Goal: Check status

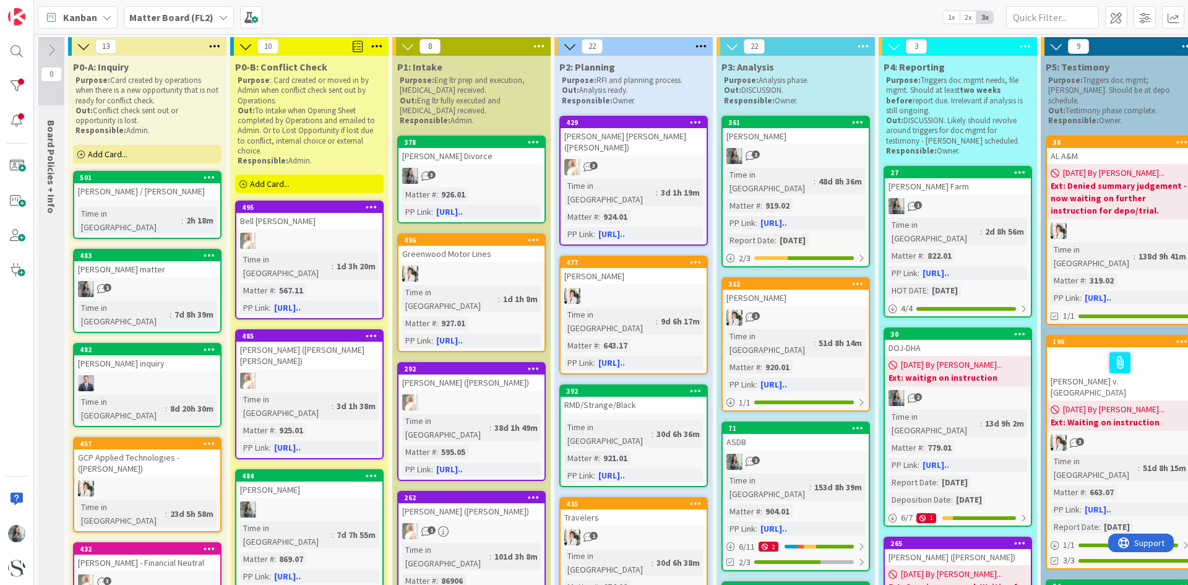
click at [490, 166] on link "378 [PERSON_NAME] Divorce 3 Matter # : 926.01 PP Link : [URL].." at bounding box center [471, 180] width 149 height 88
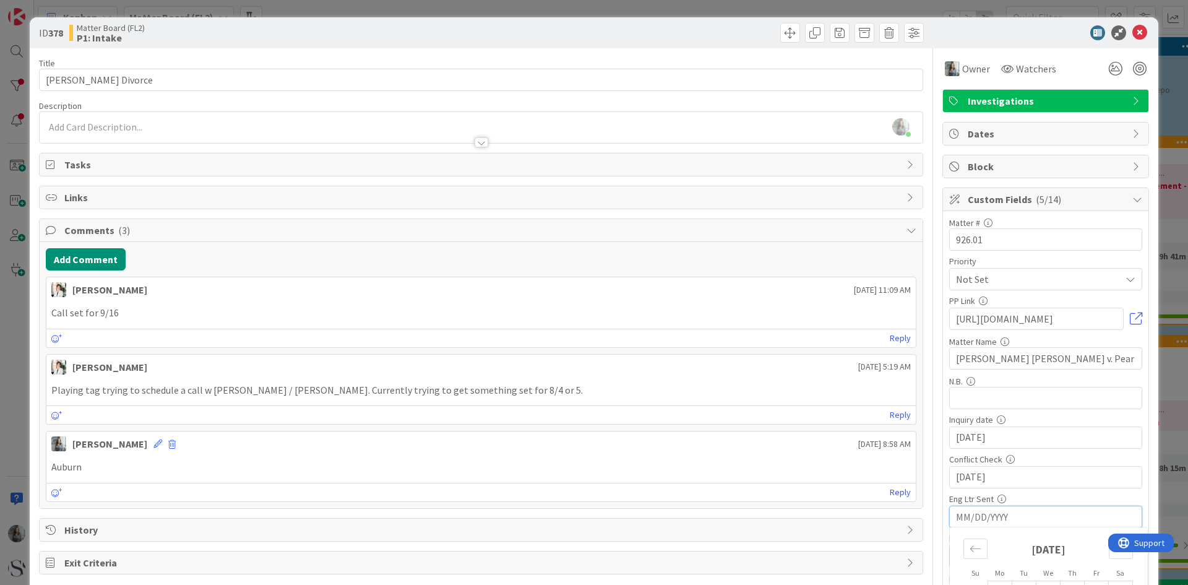
click at [999, 510] on input "MM/DD/YYYY" at bounding box center [1045, 516] width 179 height 21
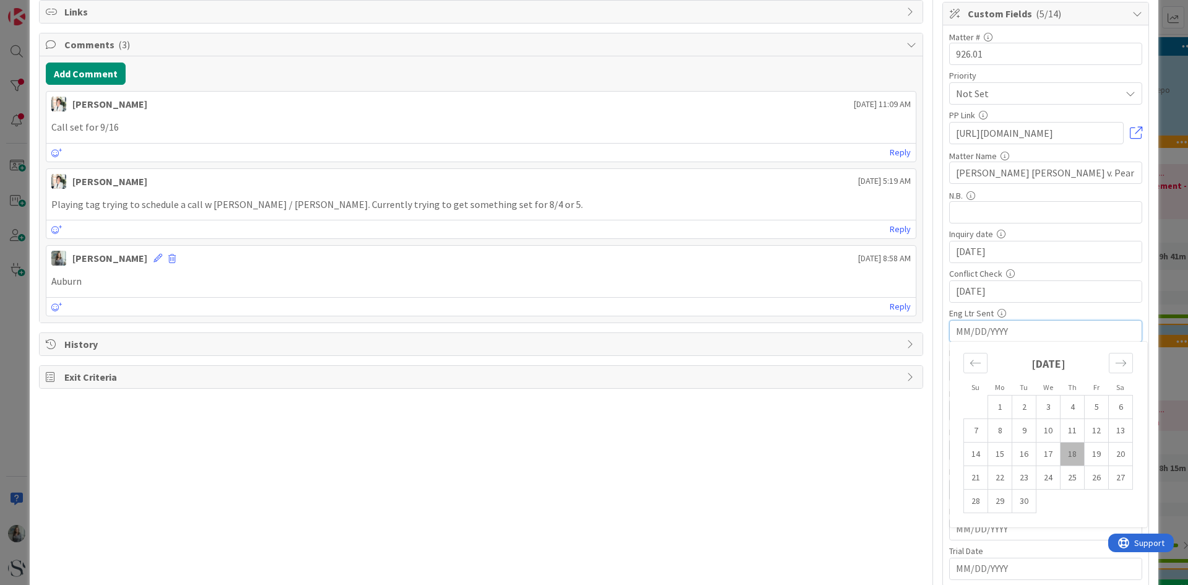
click at [1064, 450] on td "18" at bounding box center [1073, 454] width 24 height 24
type input "[DATE]"
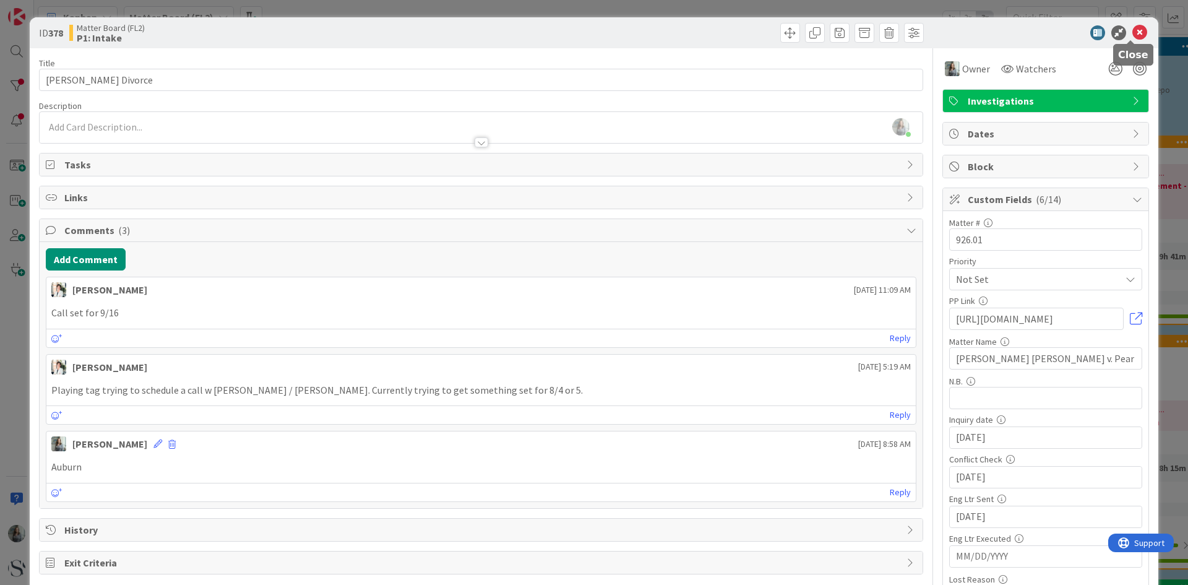
click at [1132, 34] on icon at bounding box center [1139, 32] width 15 height 15
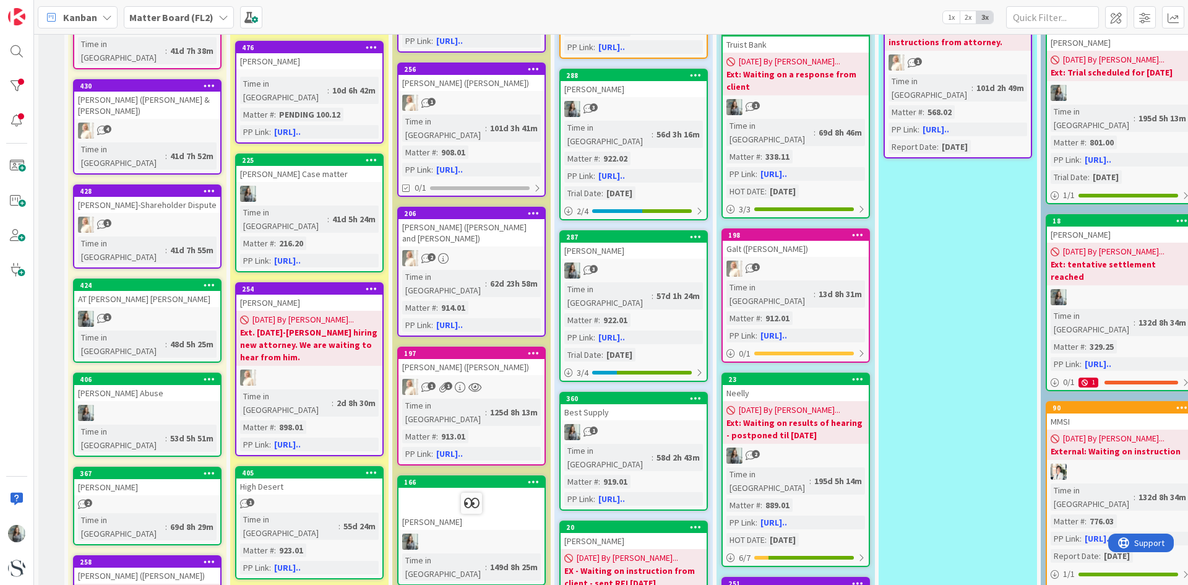
scroll to position [619, 0]
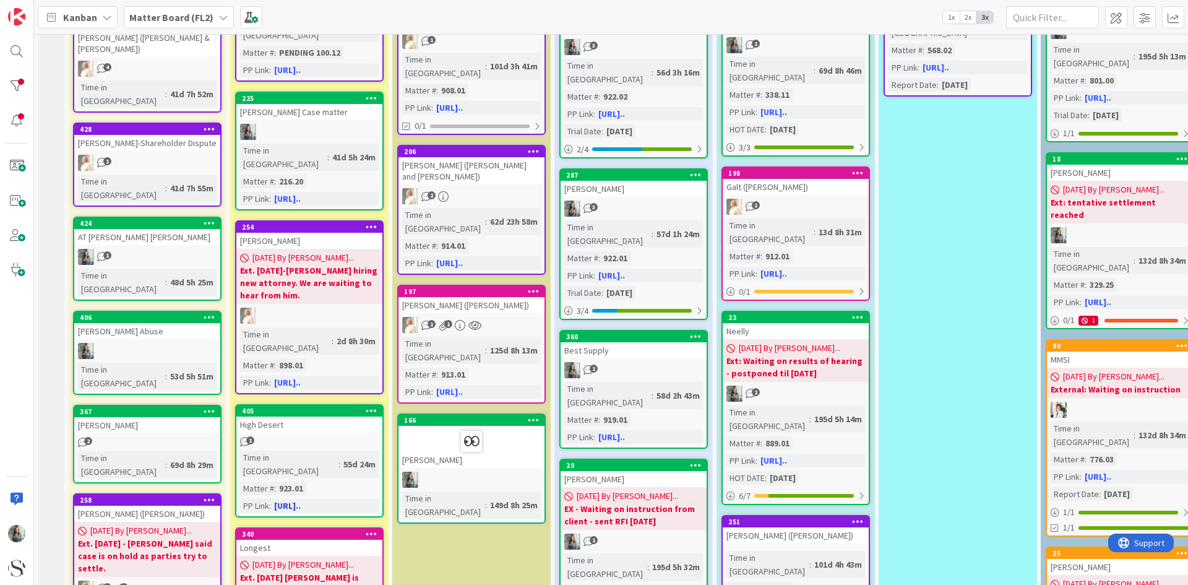
click at [295, 404] on link "405 High Desert 1 Time in Column : 55d 24m Matter # : 923.01 PP Link : [URL].." at bounding box center [309, 460] width 149 height 113
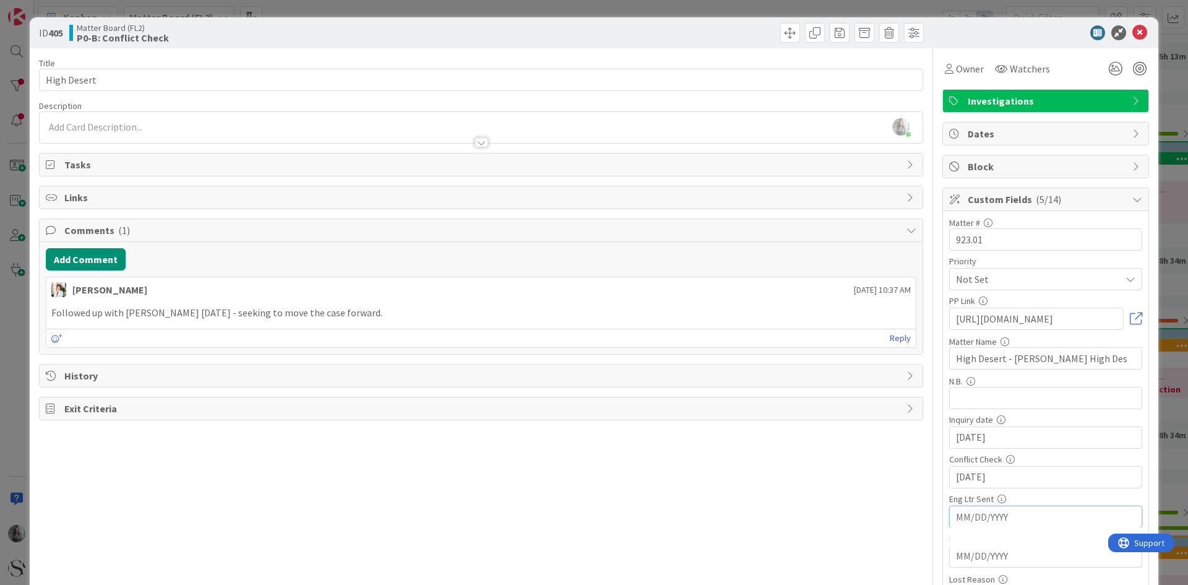
click at [989, 513] on input "MM/DD/YYYY" at bounding box center [1045, 516] width 179 height 21
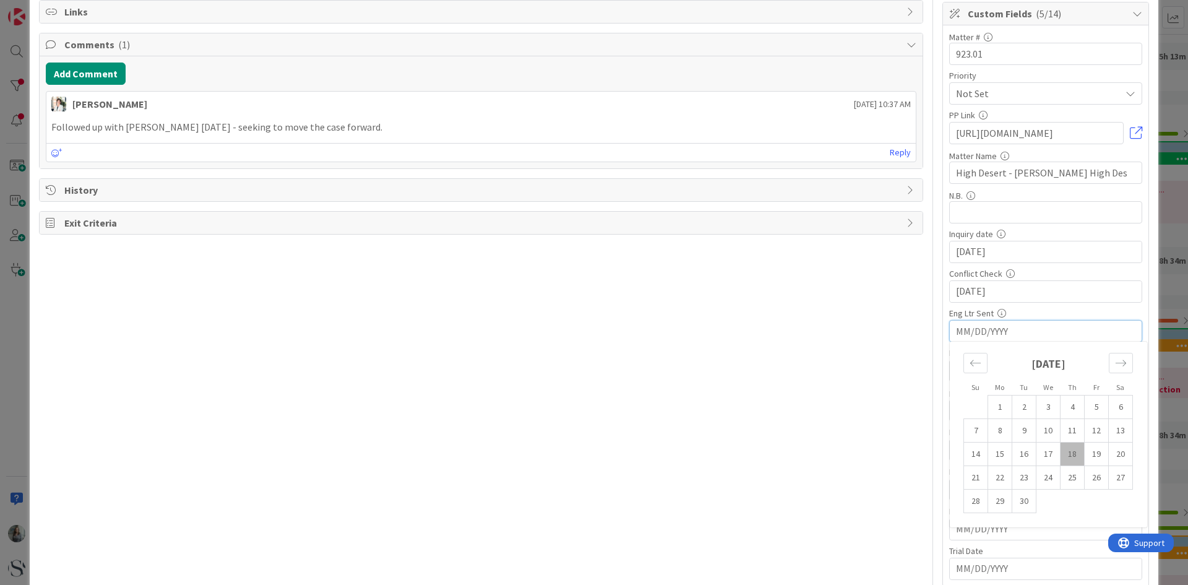
click at [1064, 457] on td "18" at bounding box center [1073, 454] width 24 height 24
type input "[DATE]"
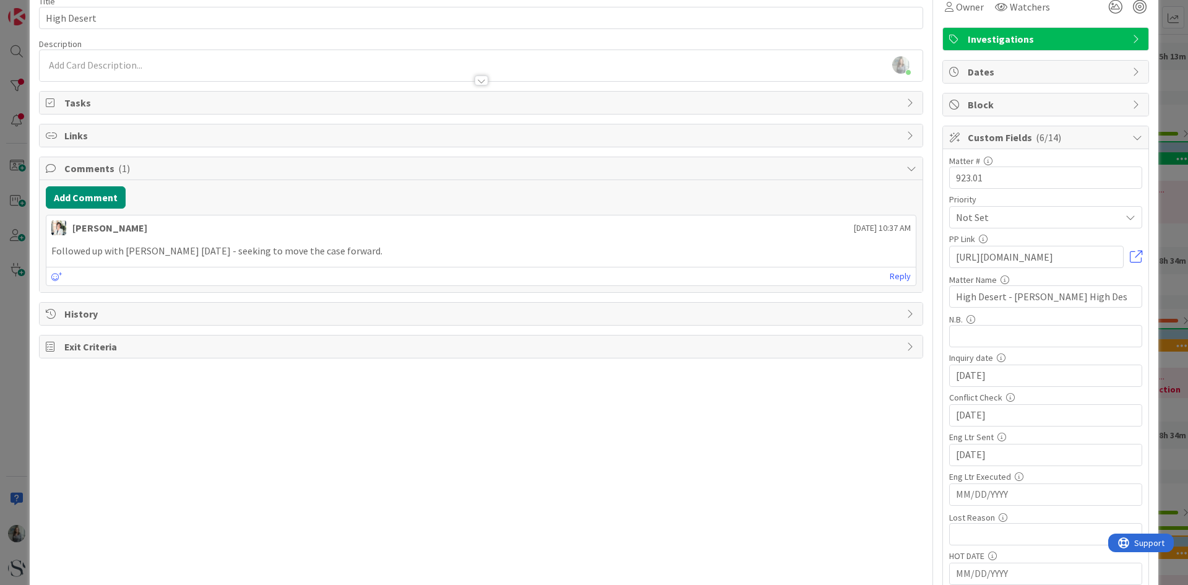
scroll to position [0, 0]
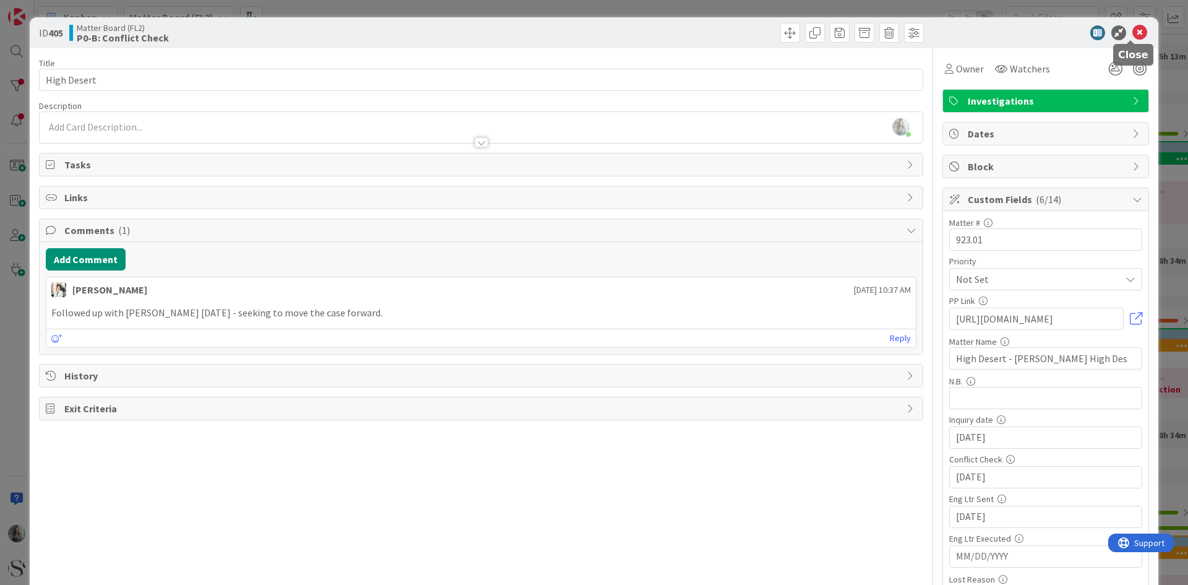
click at [1134, 33] on icon at bounding box center [1139, 32] width 15 height 15
